Goal: Information Seeking & Learning: Check status

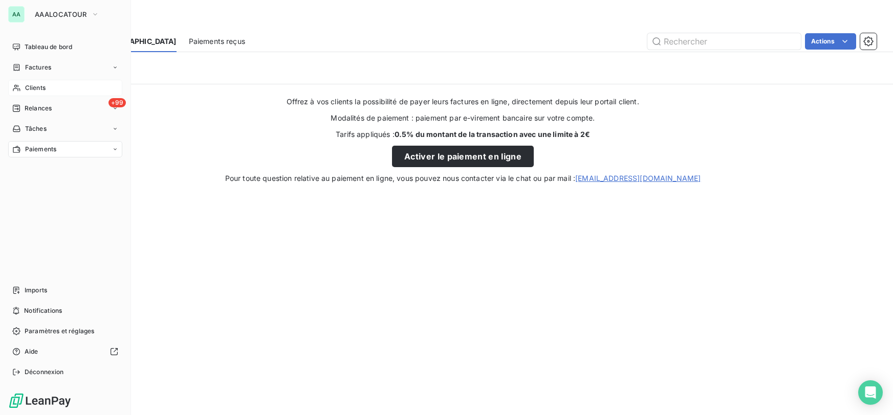
click at [56, 88] on div "Clients" at bounding box center [65, 88] width 114 height 16
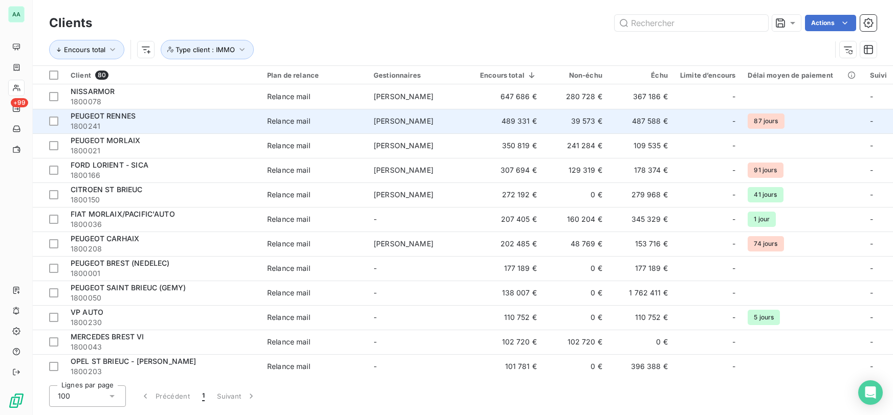
click at [291, 124] on div "Relance mail" at bounding box center [288, 121] width 43 height 10
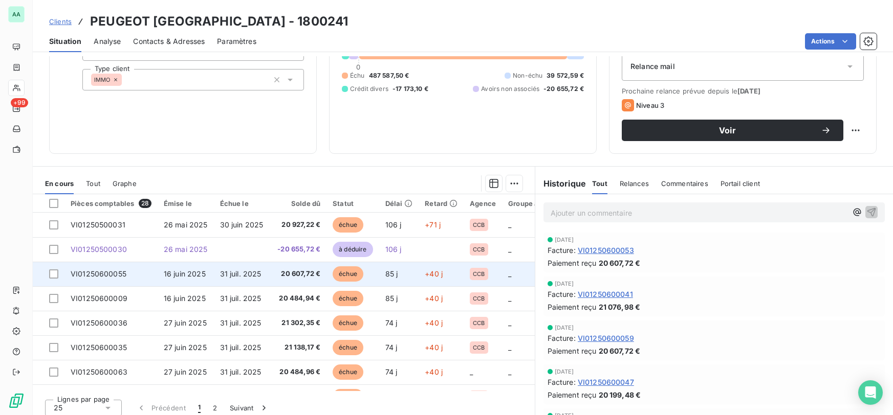
click at [306, 281] on td "20 607,72 €" at bounding box center [298, 274] width 55 height 25
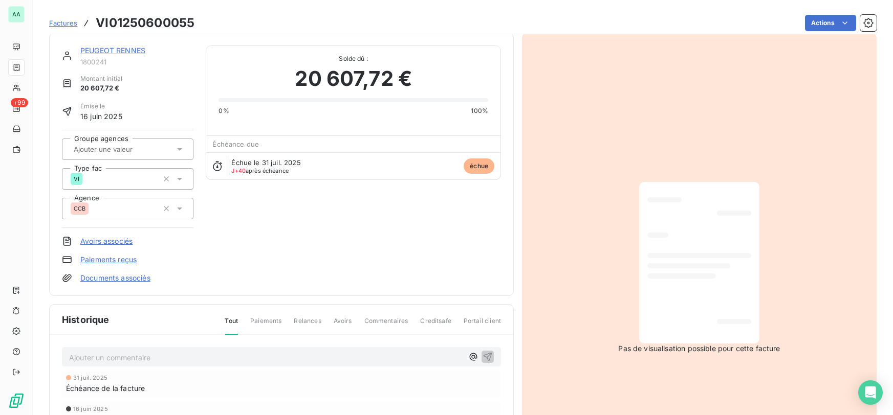
scroll to position [1, 0]
